Goal: Use online tool/utility: Utilize a website feature to perform a specific function

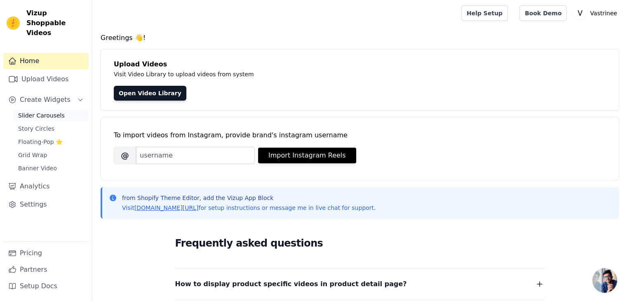
click at [43, 111] on link "Slider Carousels" at bounding box center [50, 116] width 75 height 12
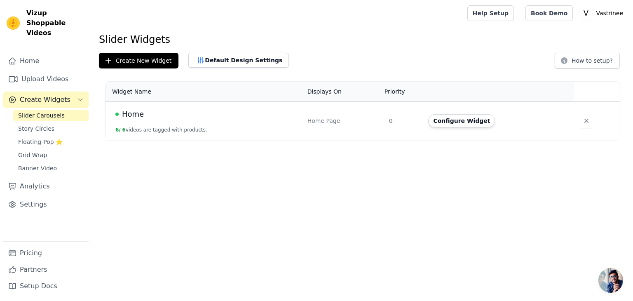
click at [167, 111] on div "Home" at bounding box center [206, 114] width 182 height 12
click at [136, 113] on span "Home" at bounding box center [133, 114] width 22 height 12
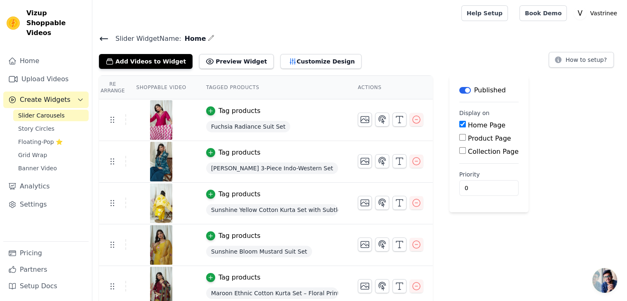
scroll to position [47, 0]
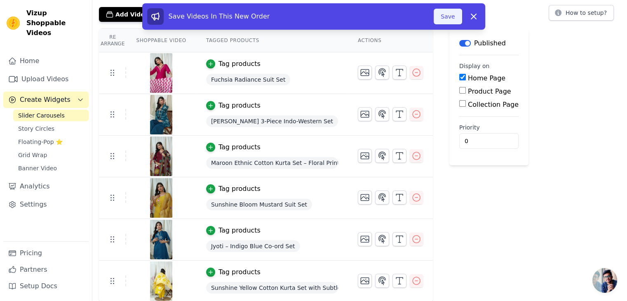
click at [445, 15] on button "Save" at bounding box center [448, 17] width 28 height 16
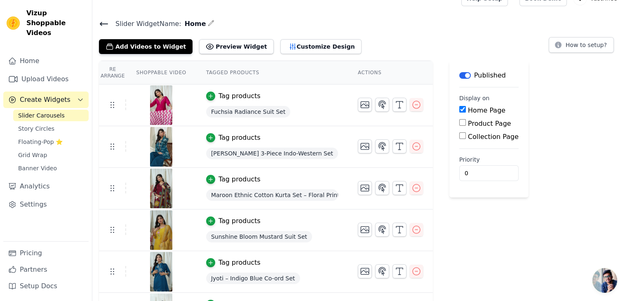
scroll to position [15, 0]
click at [134, 43] on button "Add Videos to Widget" at bounding box center [146, 46] width 94 height 15
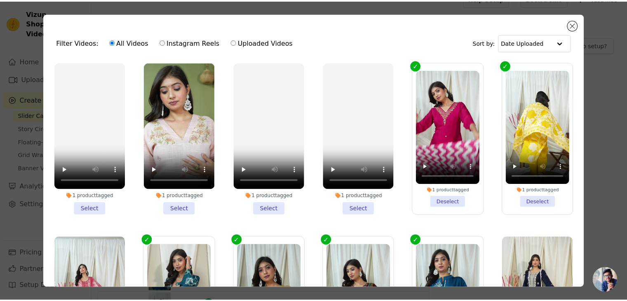
scroll to position [0, 0]
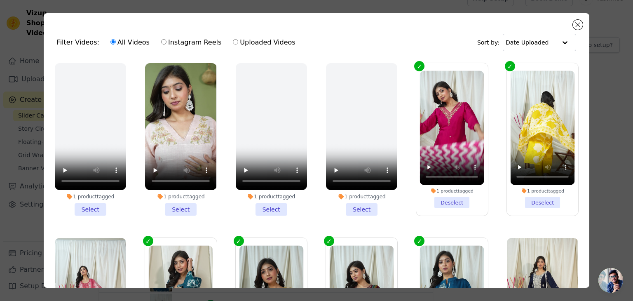
click at [178, 208] on li "1 product tagged Select" at bounding box center [180, 139] width 71 height 153
click at [0, 0] on input "1 product tagged Select" at bounding box center [0, 0] width 0 height 0
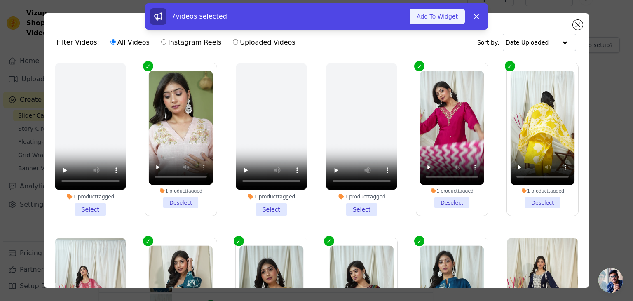
click at [432, 20] on button "Add To Widget" at bounding box center [437, 17] width 55 height 16
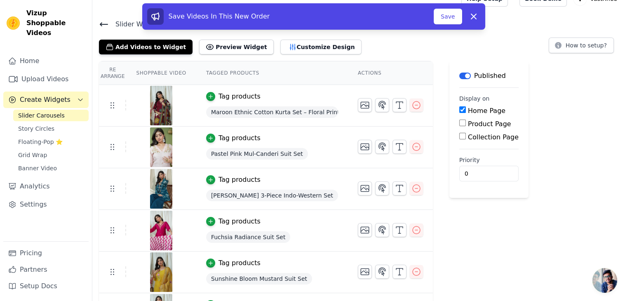
scroll to position [13, 0]
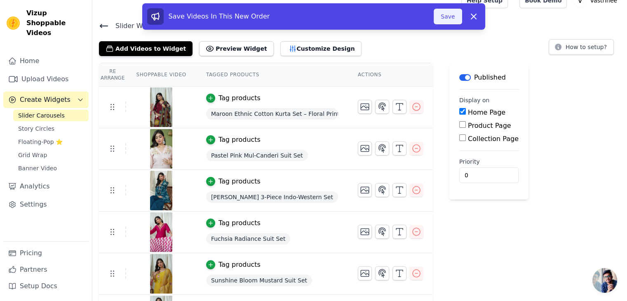
click at [453, 22] on button "Save" at bounding box center [448, 17] width 28 height 16
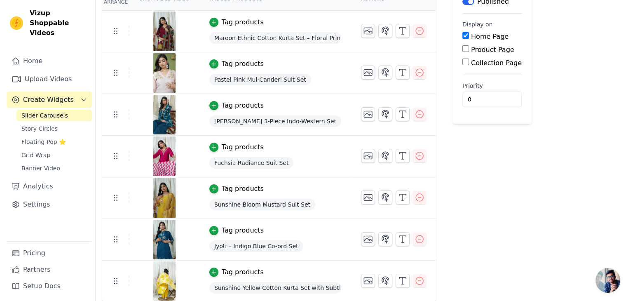
scroll to position [0, 0]
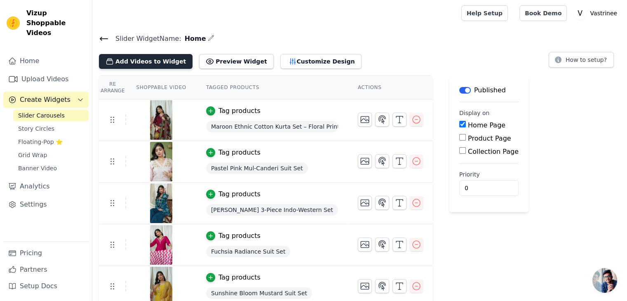
click at [134, 59] on button "Add Videos to Widget" at bounding box center [146, 61] width 94 height 15
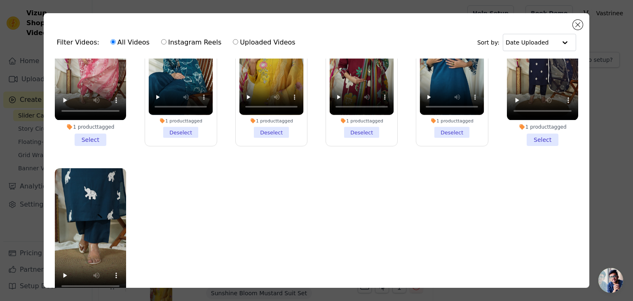
scroll to position [245, 0]
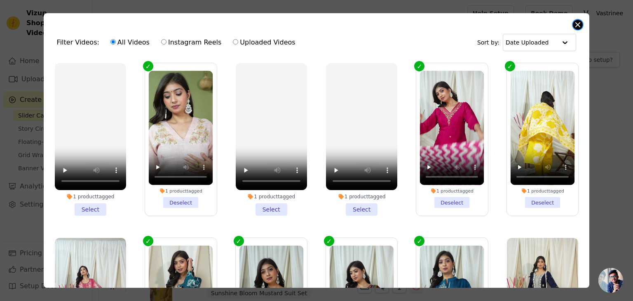
click at [577, 23] on button "Close modal" at bounding box center [578, 25] width 10 height 10
